Goal: Book appointment/travel/reservation

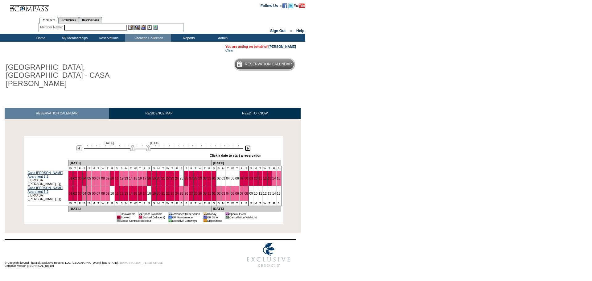
click at [250, 145] on img at bounding box center [248, 148] width 6 height 6
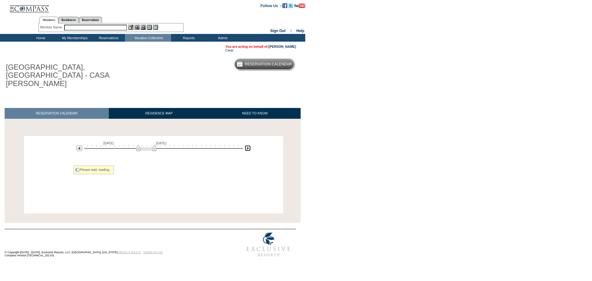
click at [250, 145] on img at bounding box center [248, 148] width 6 height 6
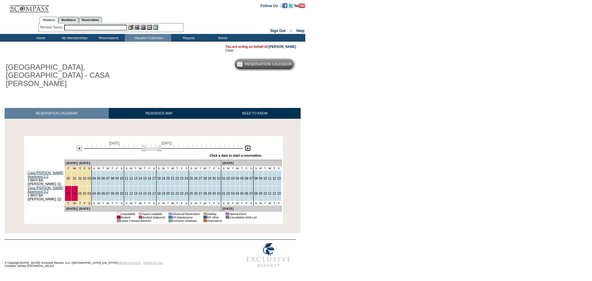
click at [248, 145] on img at bounding box center [248, 148] width 6 height 6
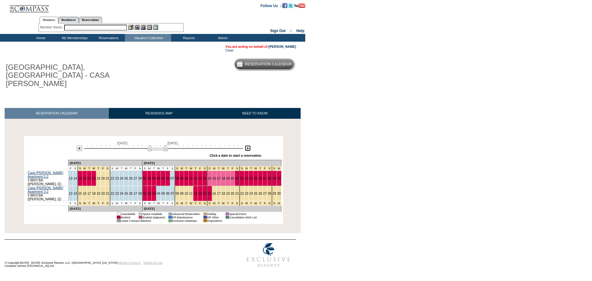
click at [248, 145] on img at bounding box center [248, 148] width 6 height 6
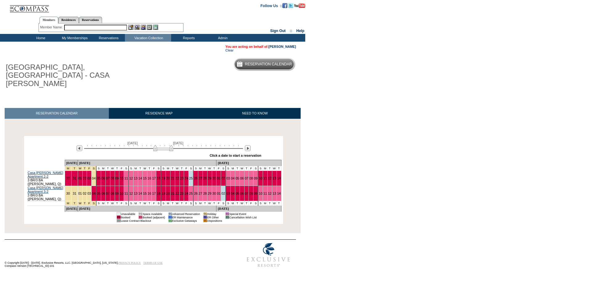
click at [83, 141] on div "[DATE] [DATE]" at bounding box center [162, 146] width 178 height 10
click at [81, 145] on img at bounding box center [79, 148] width 6 height 6
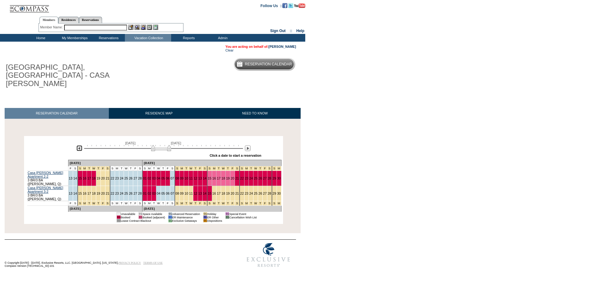
drag, startPoint x: 165, startPoint y: 134, endPoint x: 169, endPoint y: 136, distance: 3.9
click at [169, 145] on img at bounding box center [161, 148] width 20 height 6
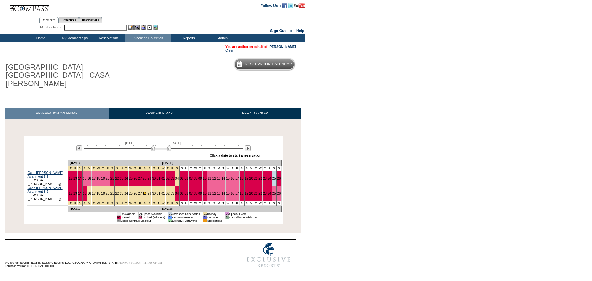
click at [143, 192] on link "28" at bounding box center [145, 194] width 4 height 4
